Goal: Information Seeking & Learning: Learn about a topic

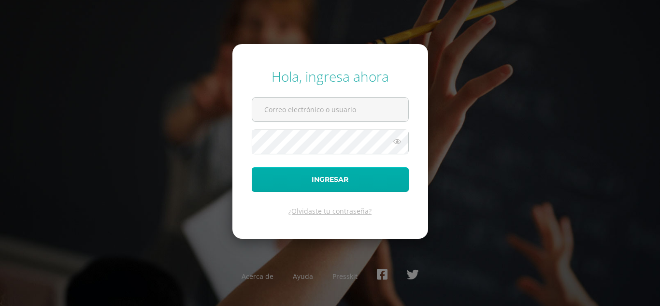
type input "jbarriosc@hotmail.es"
click at [337, 177] on button "Ingresar" at bounding box center [330, 179] width 157 height 25
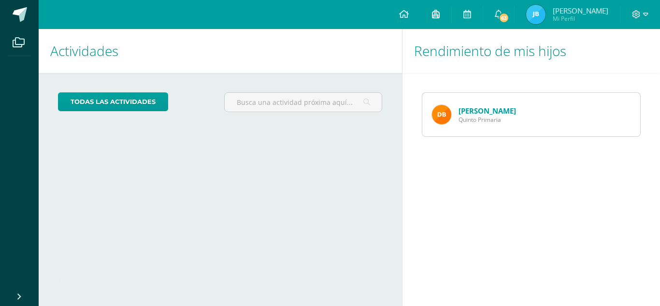
click at [440, 15] on icon at bounding box center [436, 14] width 8 height 9
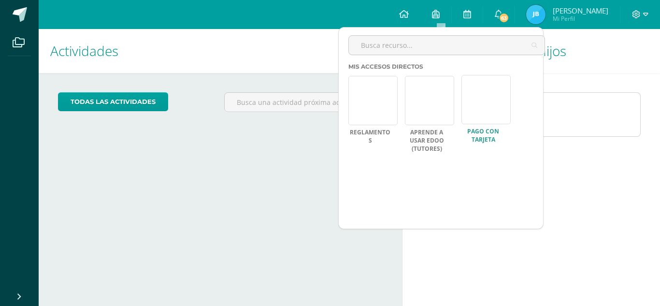
click at [472, 97] on link at bounding box center [485, 99] width 49 height 49
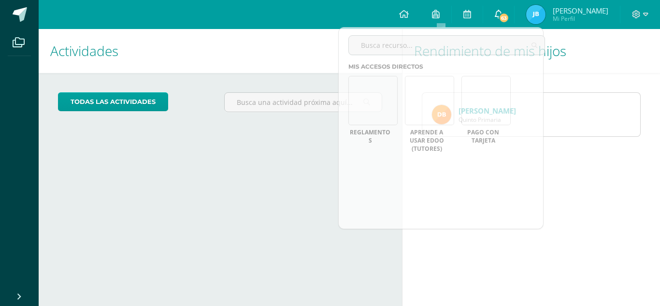
click at [506, 15] on span "63" at bounding box center [504, 18] width 11 height 11
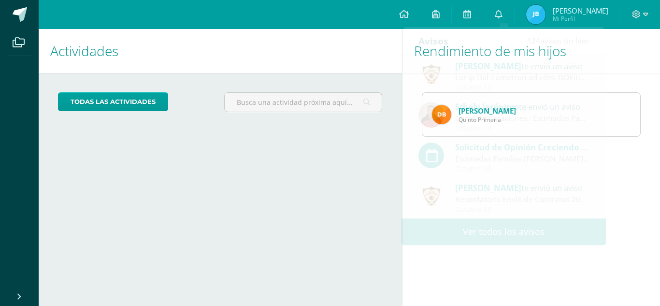
click at [569, 7] on span "[PERSON_NAME]" at bounding box center [581, 11] width 56 height 10
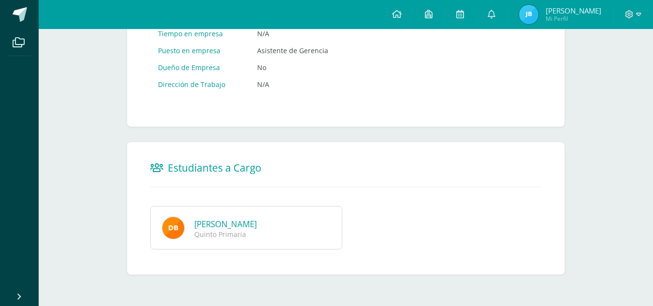
scroll to position [574, 0]
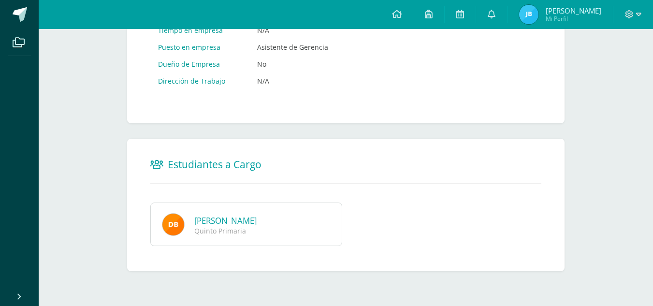
click at [216, 227] on div "Quinto Primaria" at bounding box center [259, 230] width 130 height 9
click at [172, 225] on img at bounding box center [173, 224] width 23 height 23
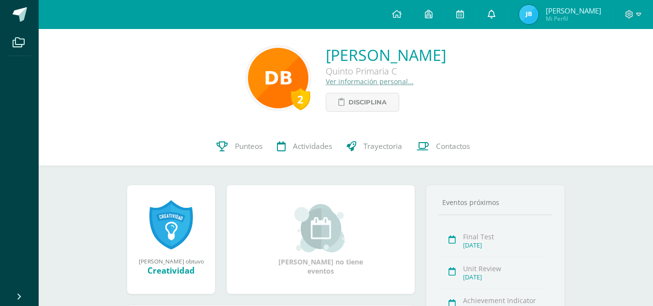
click at [502, 18] on link at bounding box center [491, 14] width 31 height 29
